Goal: Find contact information: Find contact information

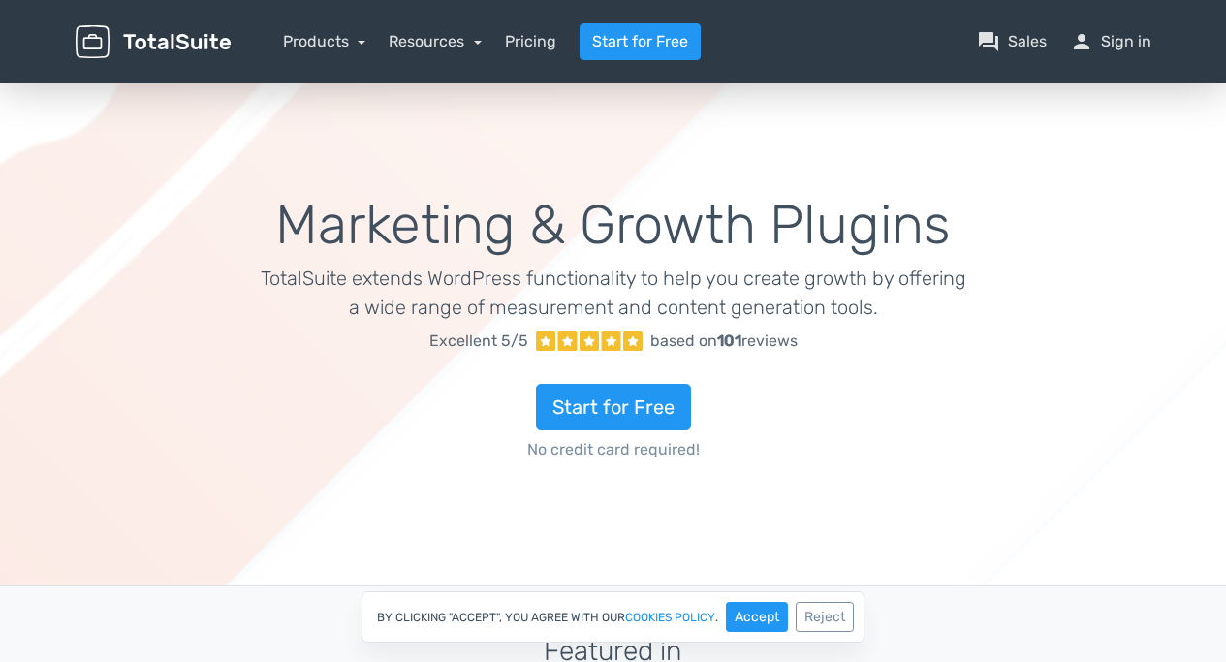
click at [168, 45] on img at bounding box center [153, 42] width 155 height 34
drag, startPoint x: 0, startPoint y: 0, endPoint x: 169, endPoint y: 45, distance: 174.4
click at [169, 45] on img at bounding box center [153, 42] width 155 height 34
drag, startPoint x: 169, startPoint y: 45, endPoint x: 203, endPoint y: 1, distance: 55.8
click at [171, 41] on img at bounding box center [153, 42] width 155 height 34
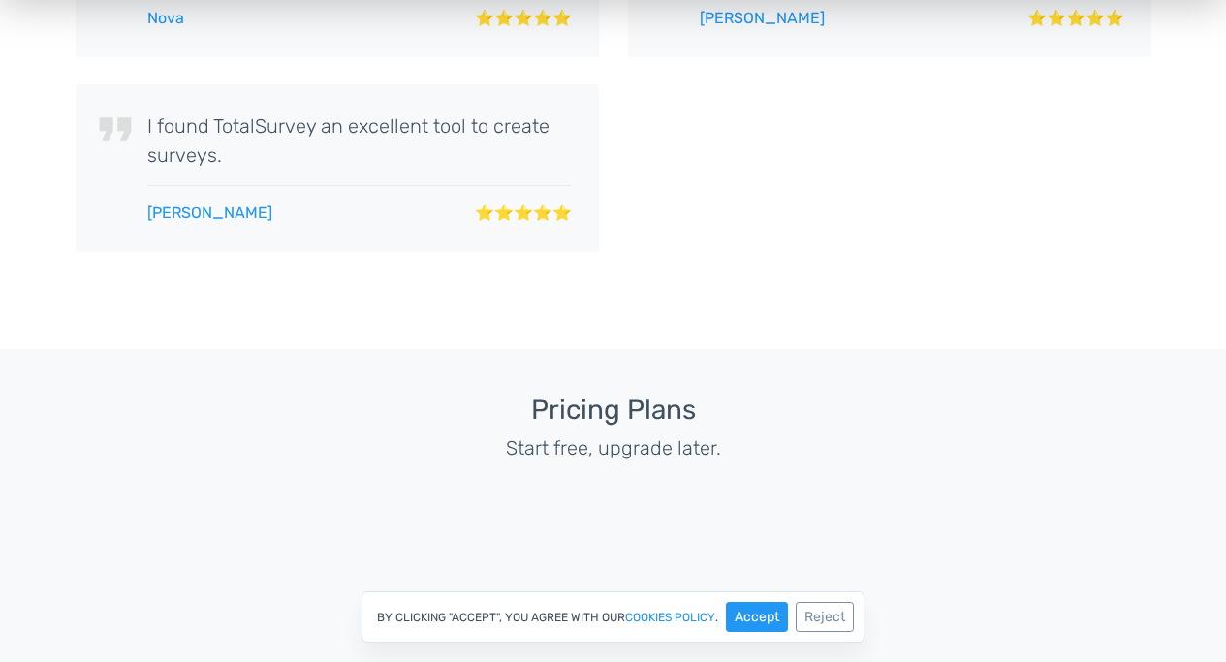
scroll to position [3584, 0]
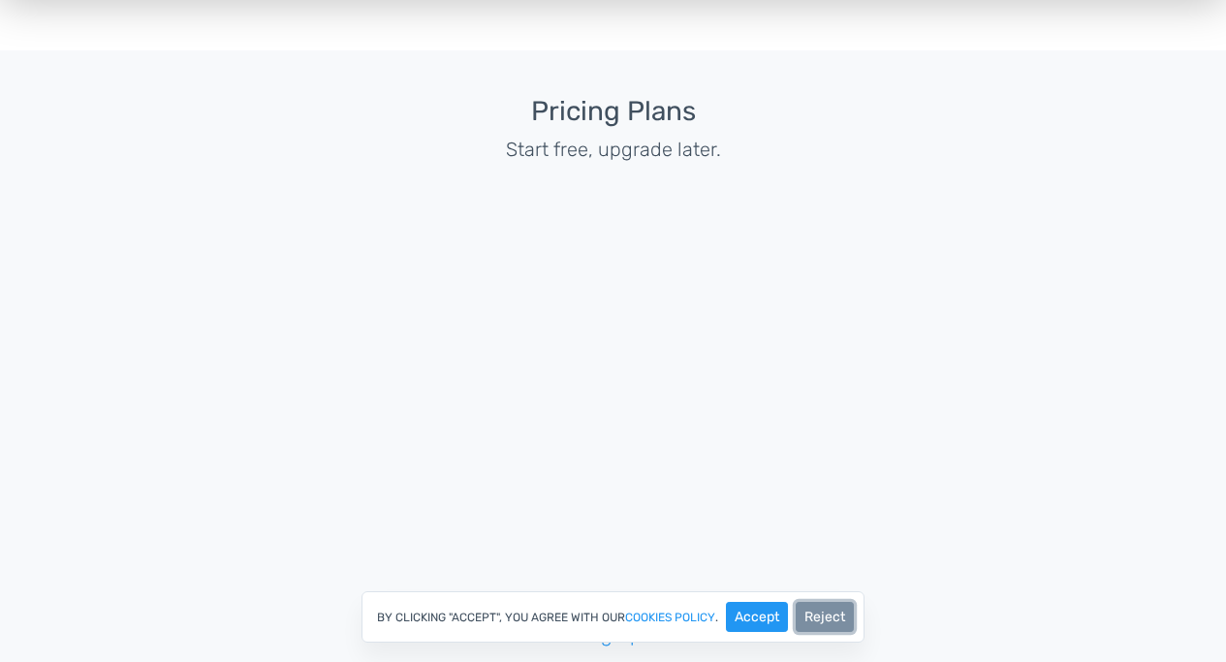
click at [827, 612] on button "Reject" at bounding box center [824, 617] width 58 height 30
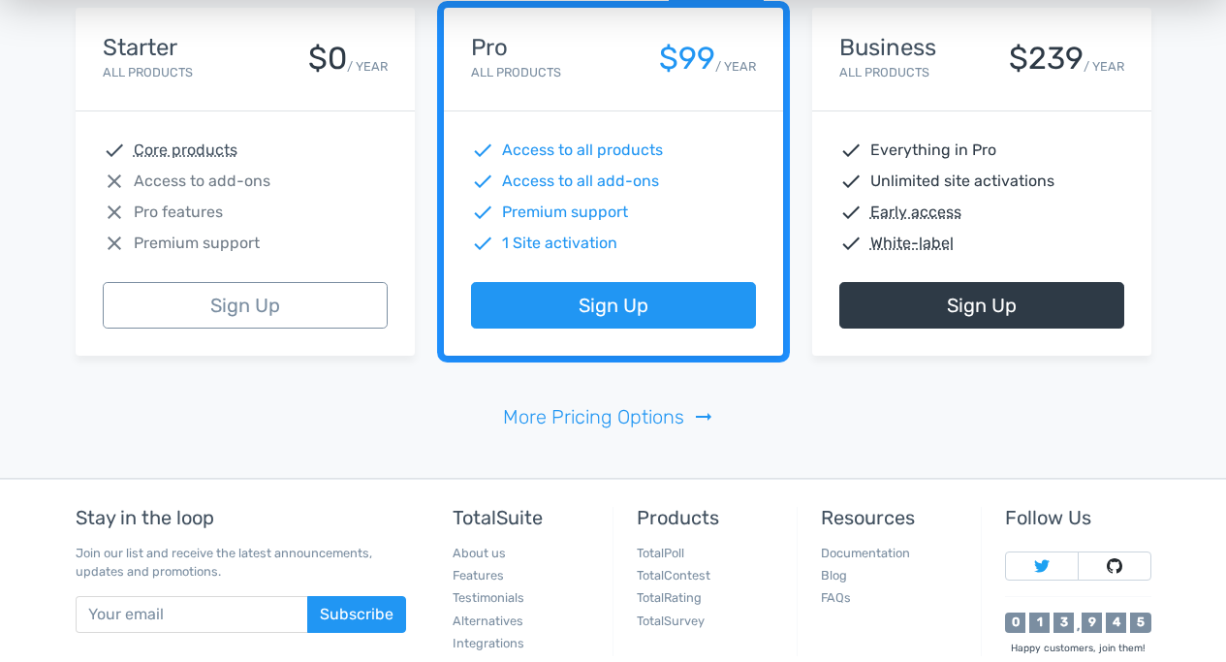
scroll to position [3928, 0]
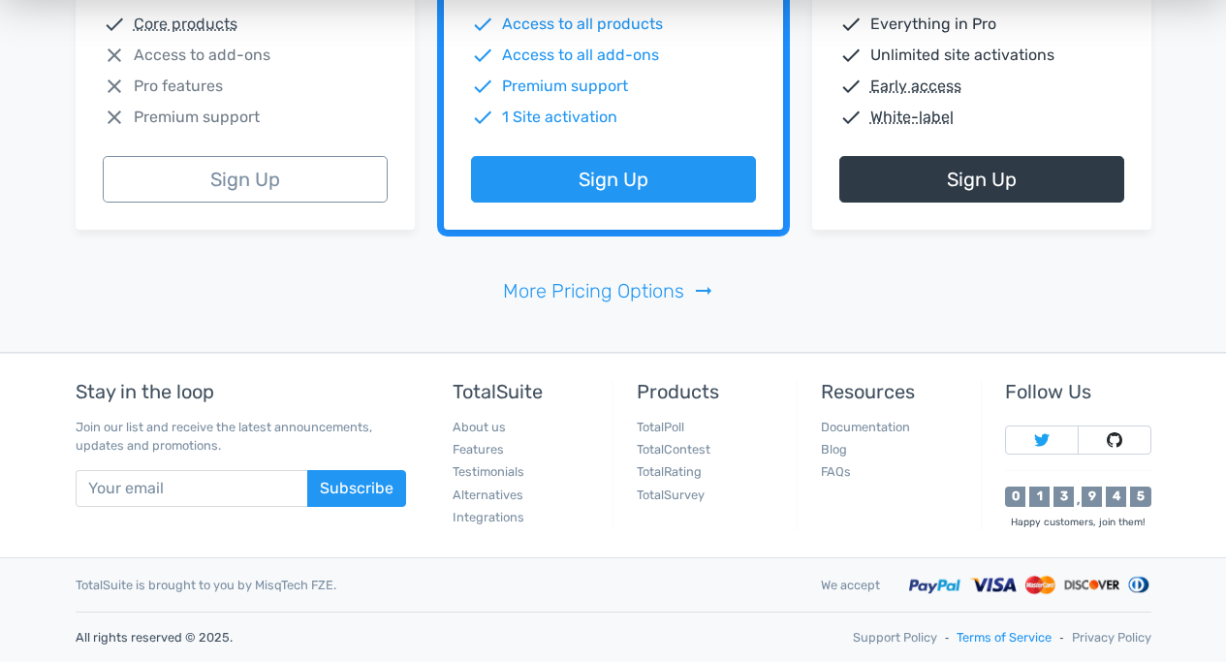
click at [1034, 631] on link "Terms of Service" at bounding box center [1003, 637] width 95 height 18
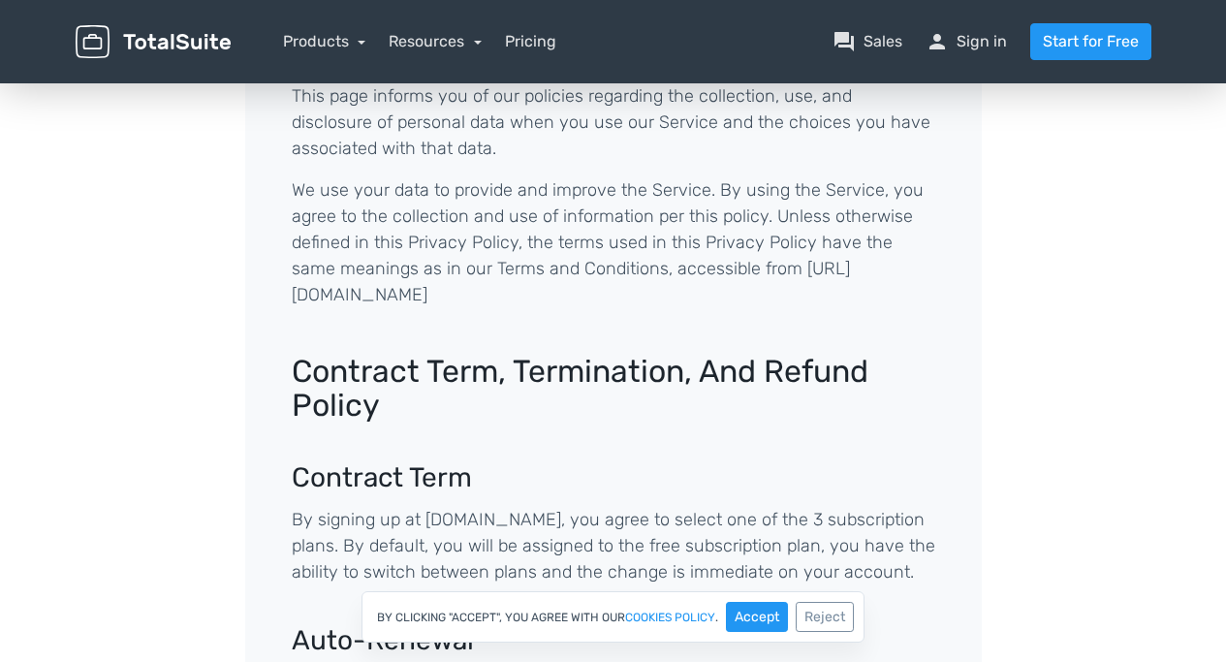
scroll to position [388, 0]
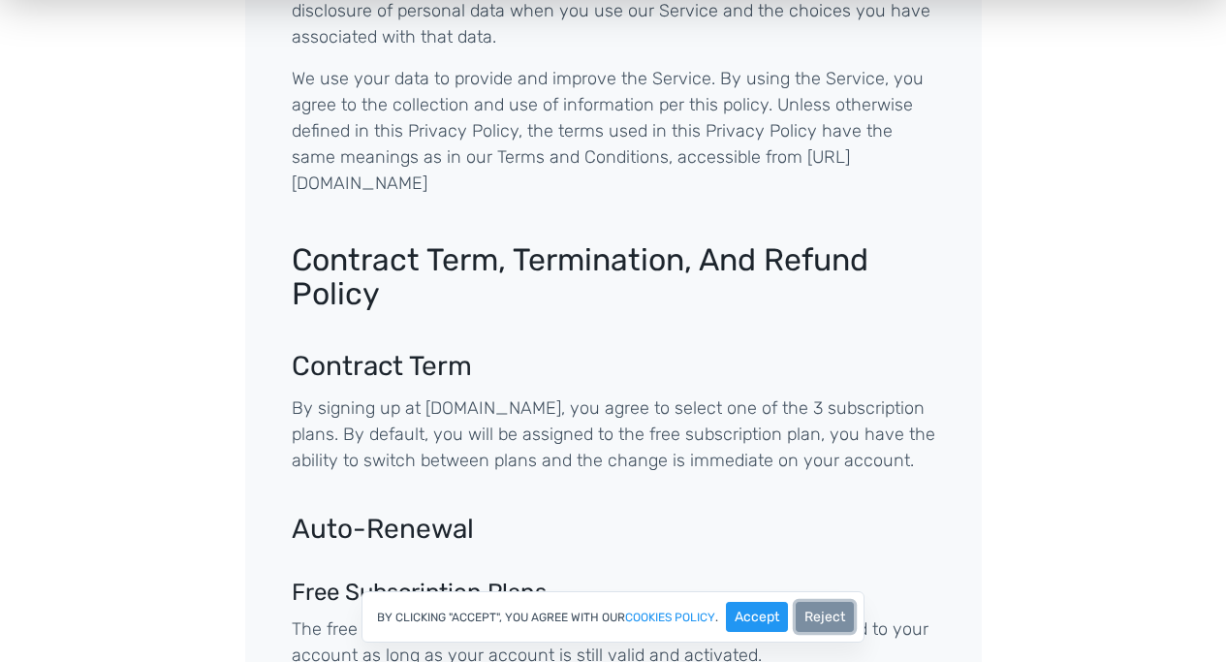
click at [834, 622] on button "Reject" at bounding box center [824, 617] width 58 height 30
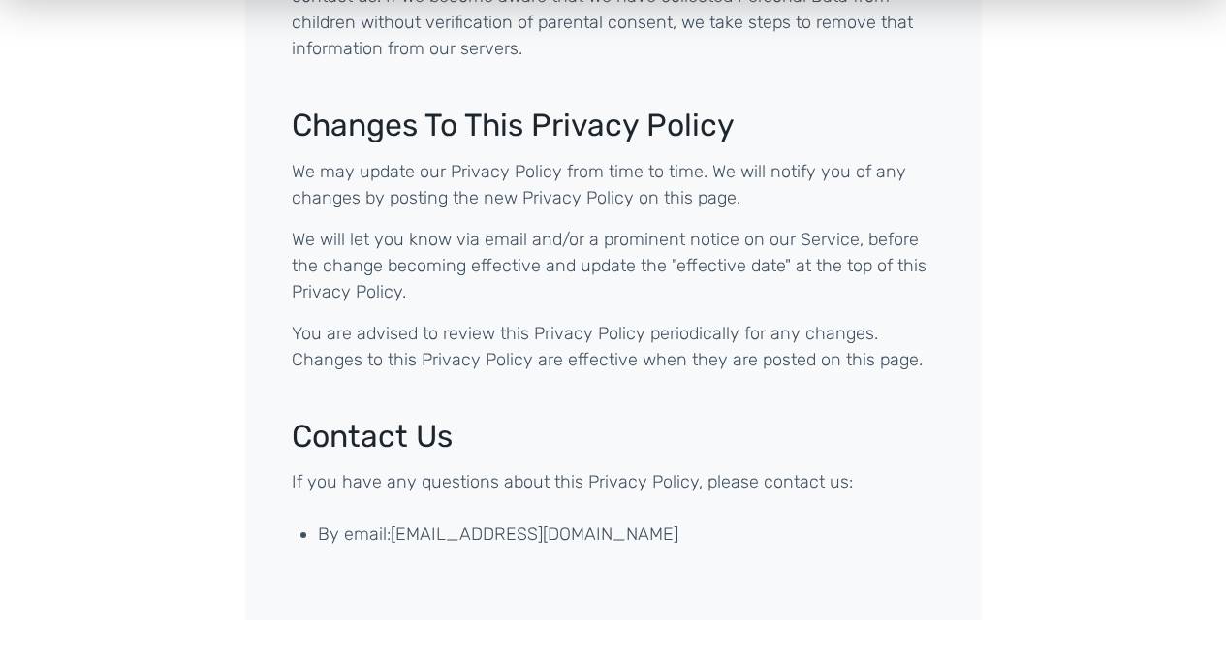
scroll to position [5813, 0]
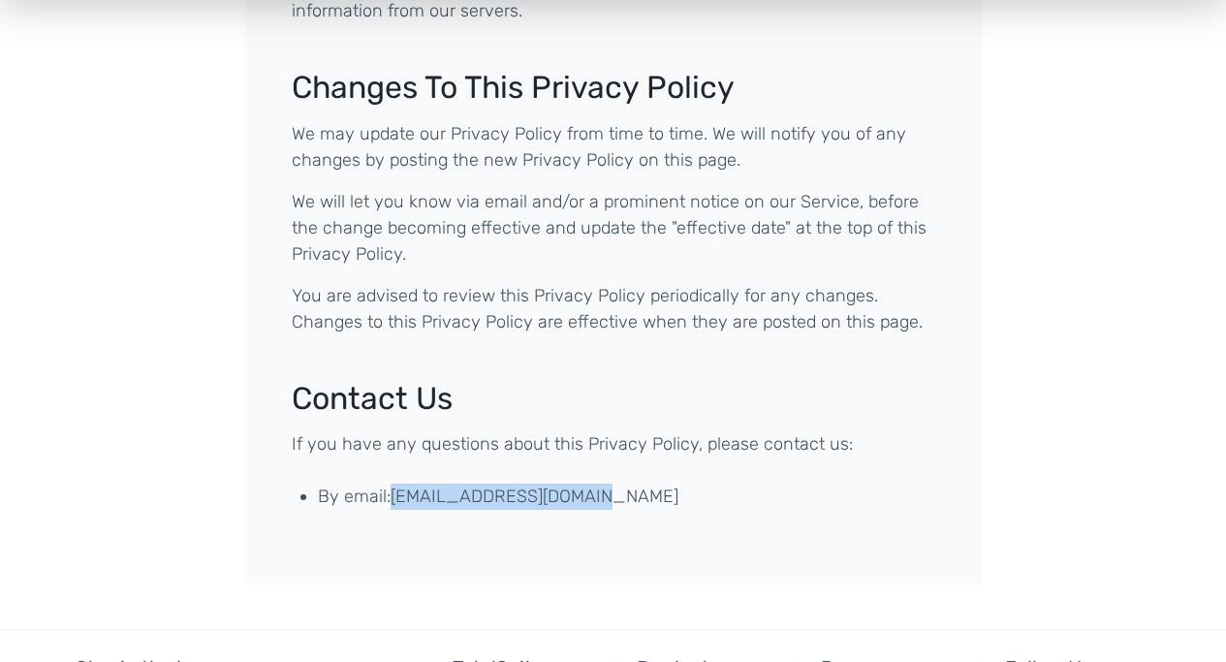
drag, startPoint x: 470, startPoint y: 312, endPoint x: 584, endPoint y: 316, distance: 114.4
click at [584, 483] on li "By email: [EMAIL_ADDRESS][DOMAIN_NAME]" at bounding box center [626, 496] width 617 height 26
copy li "[EMAIL_ADDRESS][DOMAIN_NAME]"
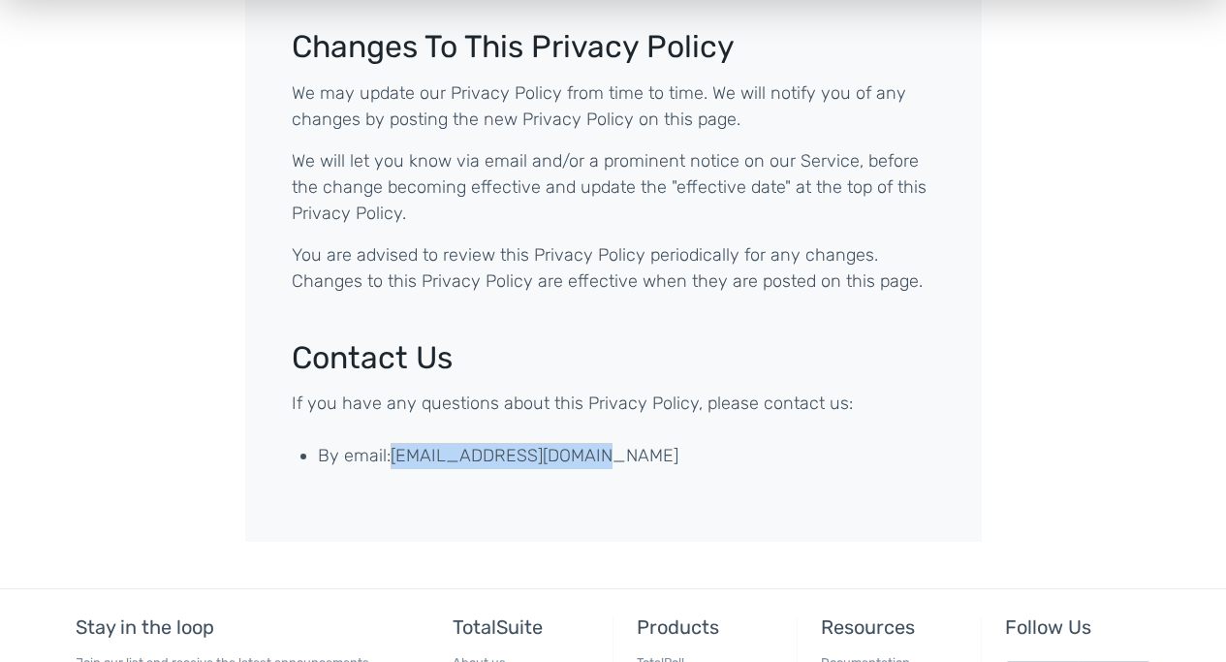
scroll to position [5906, 0]
